Goal: Transaction & Acquisition: Subscribe to service/newsletter

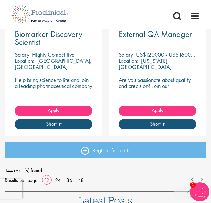
scroll to position [851, 0]
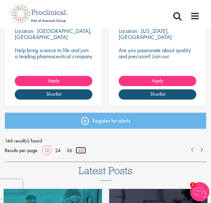
click at [82, 151] on link "48" at bounding box center [81, 150] width 10 height 7
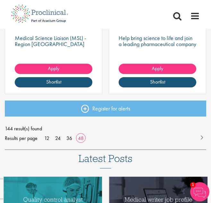
scroll to position [3378, 0]
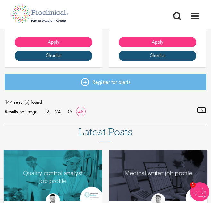
click at [200, 110] on link at bounding box center [200, 110] width 9 height 6
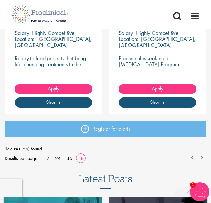
scroll to position [3371, 0]
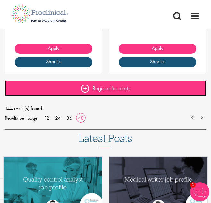
click at [123, 87] on link "Register for alerts" at bounding box center [105, 88] width 201 height 16
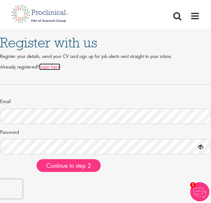
click at [47, 64] on link "Login here" at bounding box center [49, 66] width 21 height 7
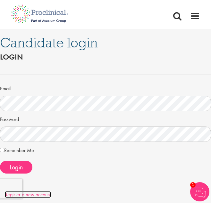
click at [38, 196] on link "Register a new account" at bounding box center [28, 194] width 46 height 7
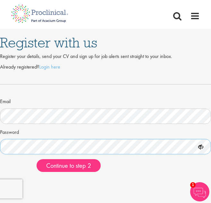
click at [36, 159] on button "Continue to step 2" at bounding box center [68, 165] width 64 height 13
